Goal: Task Accomplishment & Management: Manage account settings

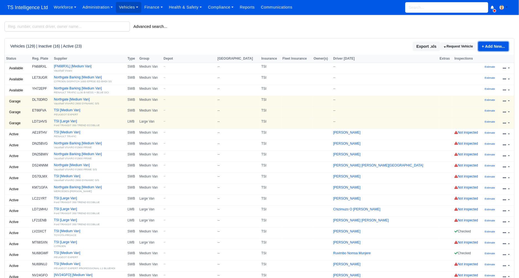
click at [487, 47] on link "+ Add New..." at bounding box center [493, 46] width 30 height 9
click at [479, 65] on link "Single Vehicle" at bounding box center [484, 65] width 49 height 9
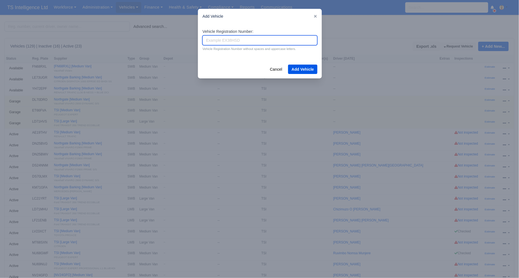
click at [234, 41] on input "Vehicle Registration Number:" at bounding box center [259, 40] width 115 height 10
click at [216, 40] on input "NU72TZB" at bounding box center [259, 40] width 115 height 10
type input "NU73TZB"
click at [317, 70] on div "Cancel Add Vehicle" at bounding box center [260, 69] width 124 height 18
click at [311, 70] on button "Add Vehicle" at bounding box center [303, 69] width 30 height 9
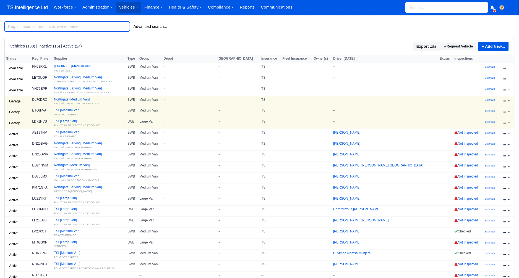
click at [53, 27] on input "search" at bounding box center [66, 27] width 125 height 10
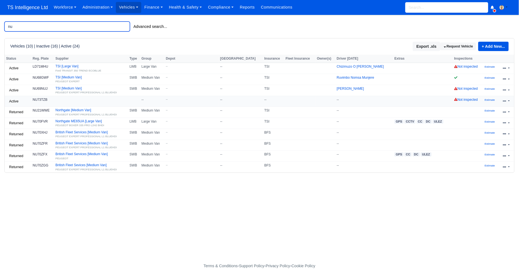
type input "nu"
click at [508, 101] on link at bounding box center [506, 102] width 13 height 8
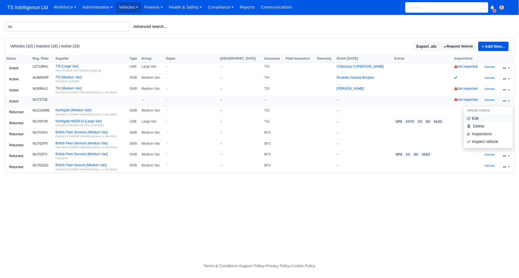
click at [477, 119] on link "Edit" at bounding box center [487, 119] width 49 height 8
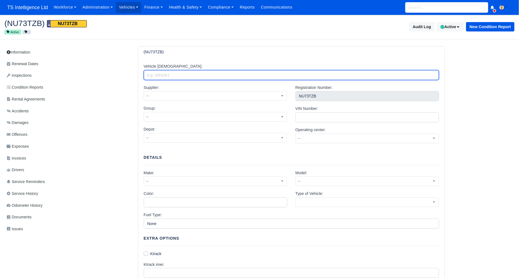
click at [175, 76] on input "Vehicle Alias:" at bounding box center [291, 75] width 295 height 10
type input "Northgate Barking"
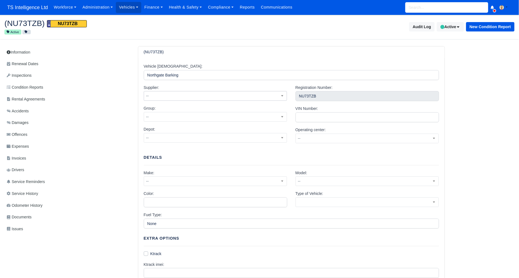
click at [193, 97] on span "--" at bounding box center [215, 96] width 143 height 7
select select "1"
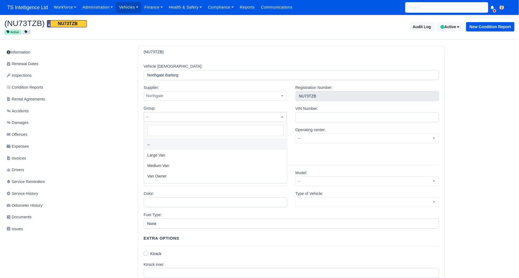
click at [226, 114] on span "--" at bounding box center [215, 117] width 143 height 7
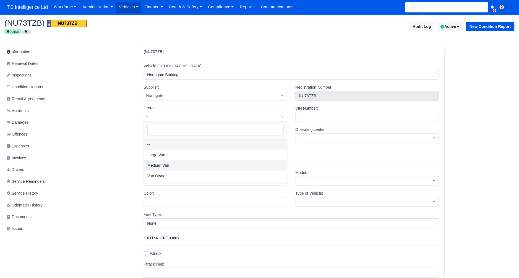
select select "2"
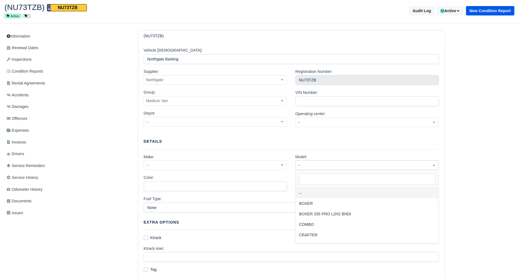
click at [319, 161] on span "--" at bounding box center [366, 166] width 143 height 10
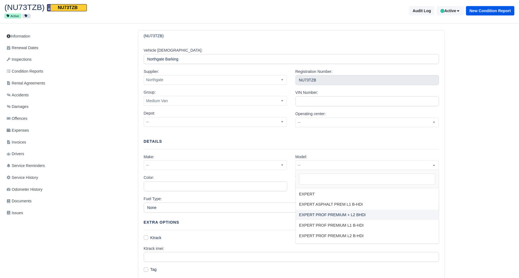
scroll to position [90, 0]
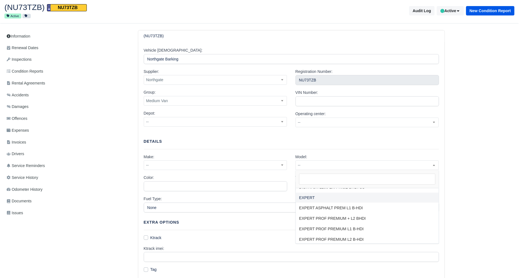
click at [214, 151] on div "Vehicle Alias: Northgate Barking Supplier: -- BFS DJB Imperial K&K Northgate Th…" at bounding box center [291, 248] width 306 height 412
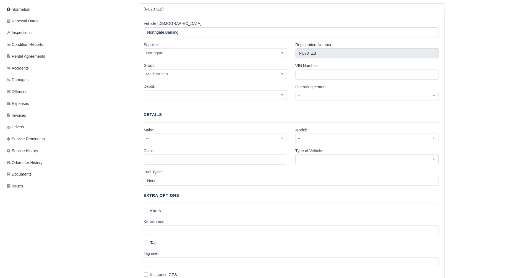
click at [354, 164] on span at bounding box center [366, 160] width 143 height 10
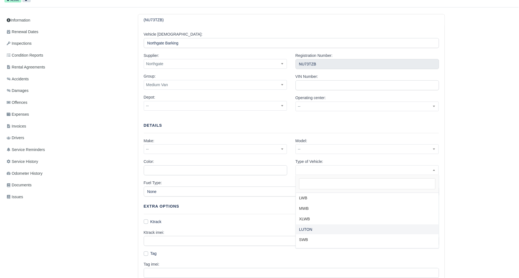
scroll to position [7, 0]
select select "van"
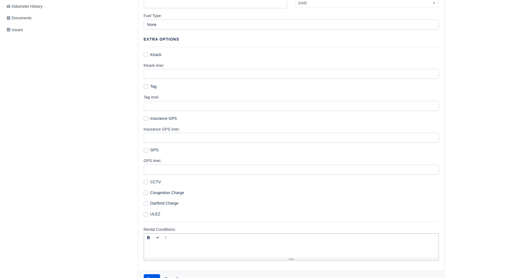
scroll to position [233, 0]
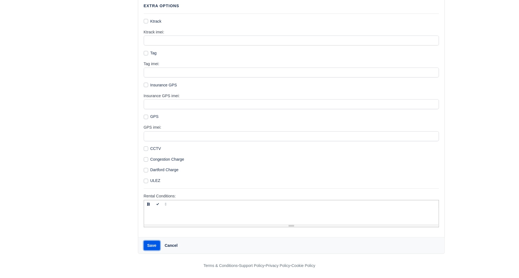
click at [147, 248] on button "Save" at bounding box center [152, 245] width 16 height 9
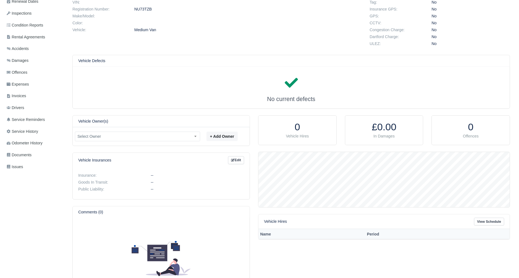
scroll to position [80, 0]
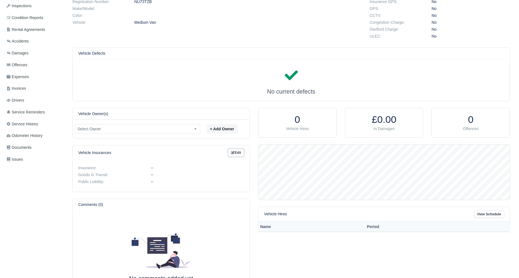
click at [231, 153] on icon at bounding box center [232, 152] width 3 height 3
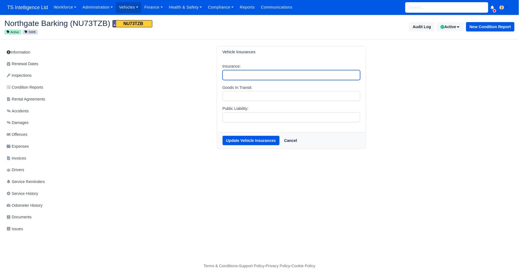
click at [236, 76] on input "Insurance:" at bounding box center [291, 75] width 138 height 10
type input "TSI"
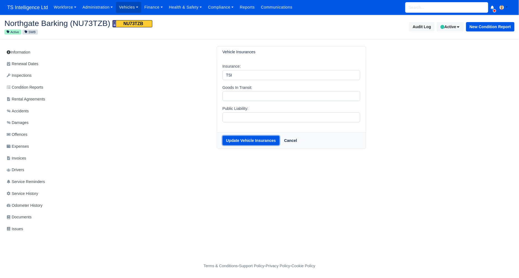
click at [246, 140] on button "Update Vehicle Insurances" at bounding box center [250, 140] width 57 height 9
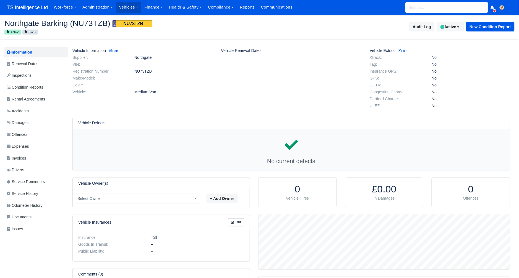
scroll to position [55, 251]
click at [447, 24] on button "Active" at bounding box center [450, 26] width 27 height 9
click at [430, 48] on span "Available" at bounding box center [440, 49] width 43 height 9
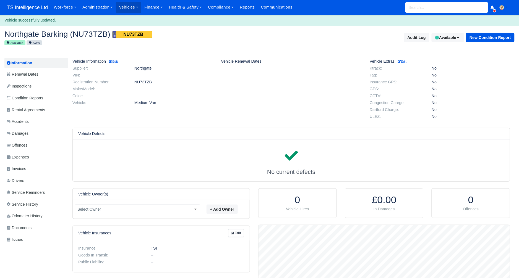
scroll to position [55, 251]
click at [118, 62] on small "Edit" at bounding box center [113, 61] width 9 height 3
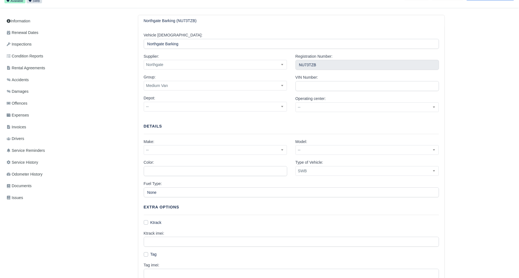
scroll to position [60, 0]
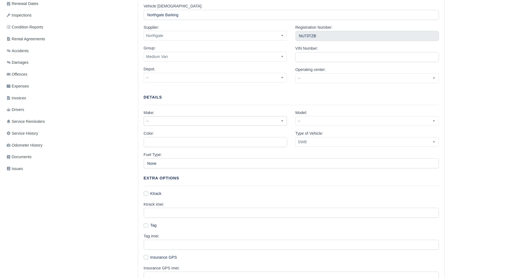
click at [200, 120] on span "--" at bounding box center [215, 121] width 143 height 7
select select "5"
click at [351, 122] on span "--" at bounding box center [367, 121] width 143 height 7
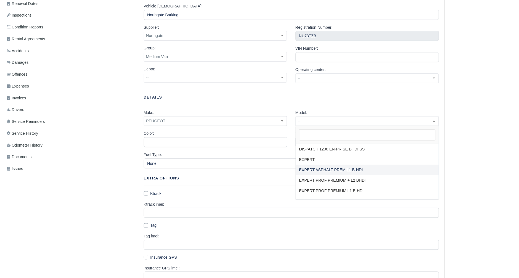
scroll to position [84, 0]
select select "15"
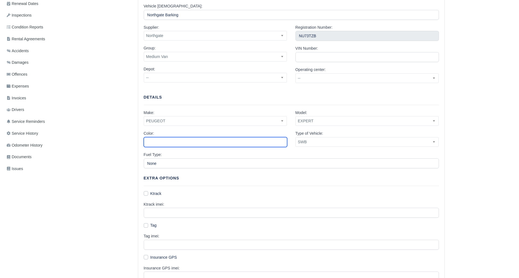
click at [198, 142] on input "Color:" at bounding box center [215, 142] width 143 height 10
type input "White"
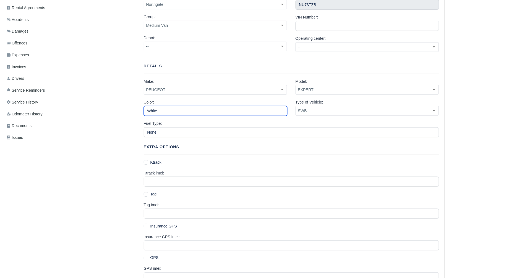
scroll to position [92, 0]
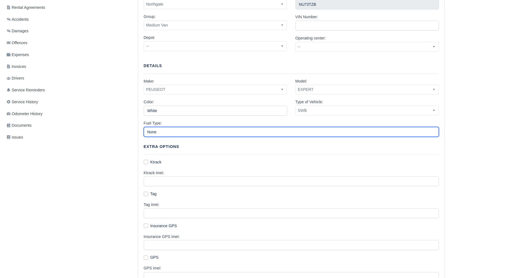
click at [180, 132] on input "None" at bounding box center [291, 132] width 295 height 10
type input "Diesel"
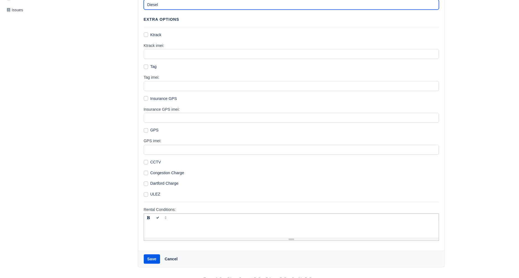
scroll to position [233, 0]
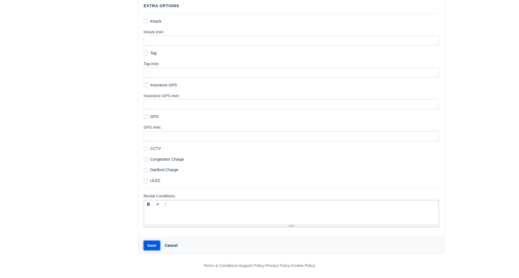
click at [153, 244] on button "Save" at bounding box center [152, 245] width 16 height 9
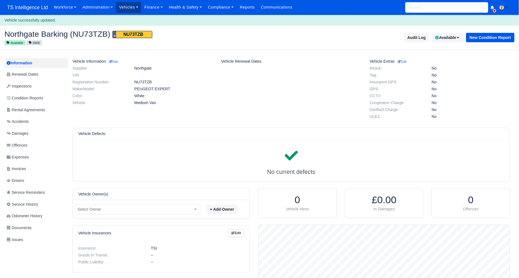
click at [130, 6] on link "Vehicles" at bounding box center [128, 7] width 25 height 11
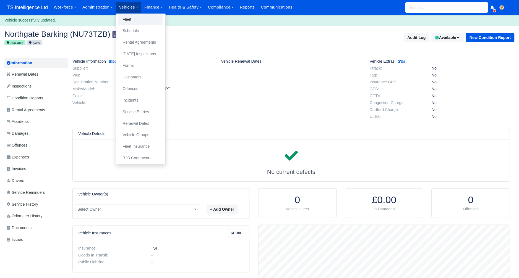
click at [133, 19] on link "Fleet" at bounding box center [140, 20] width 45 height 12
